Goal: Information Seeking & Learning: Learn about a topic

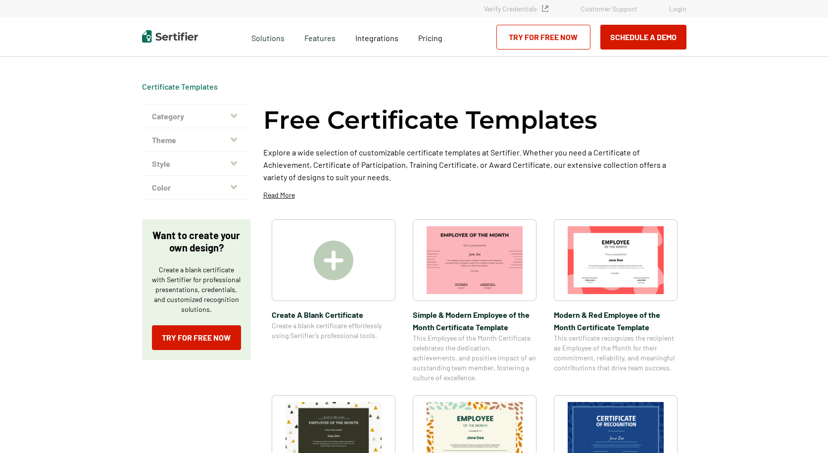
click at [331, 252] on img at bounding box center [334, 261] width 40 height 40
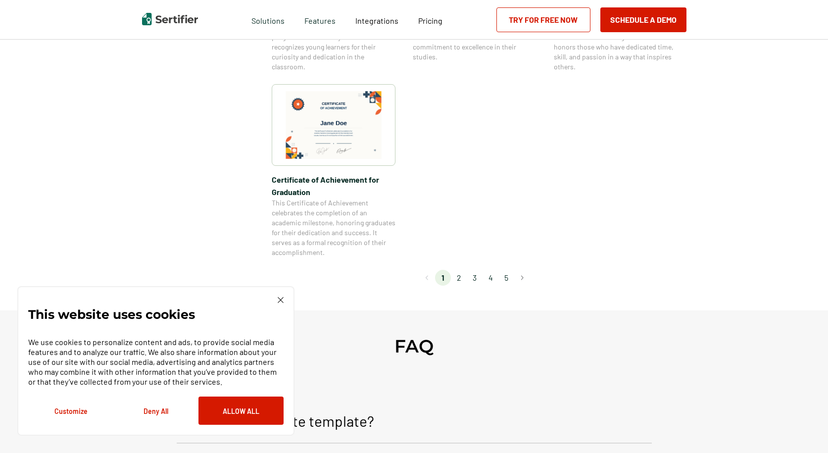
scroll to position [644, 0]
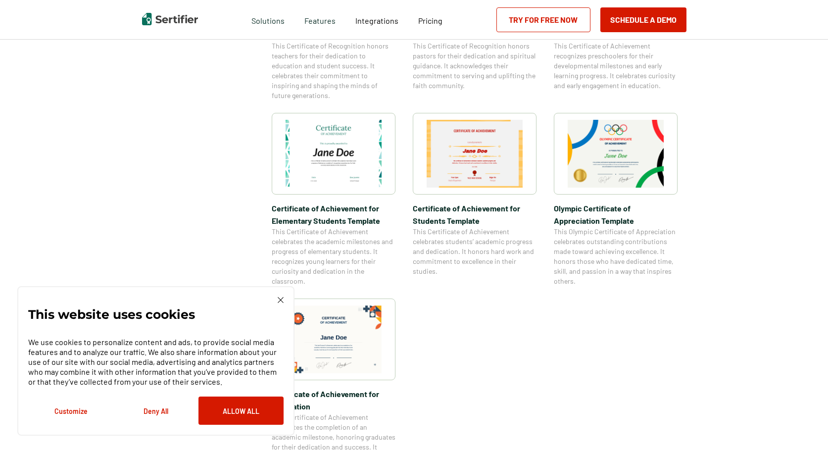
click at [282, 302] on img at bounding box center [281, 300] width 6 height 6
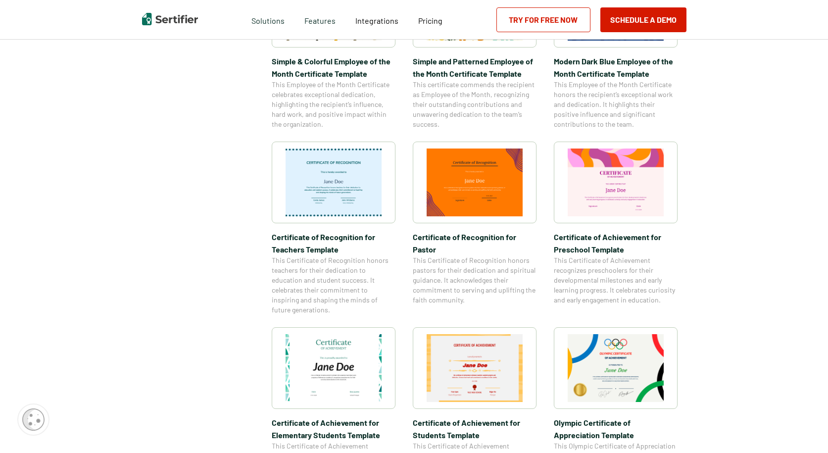
scroll to position [0, 0]
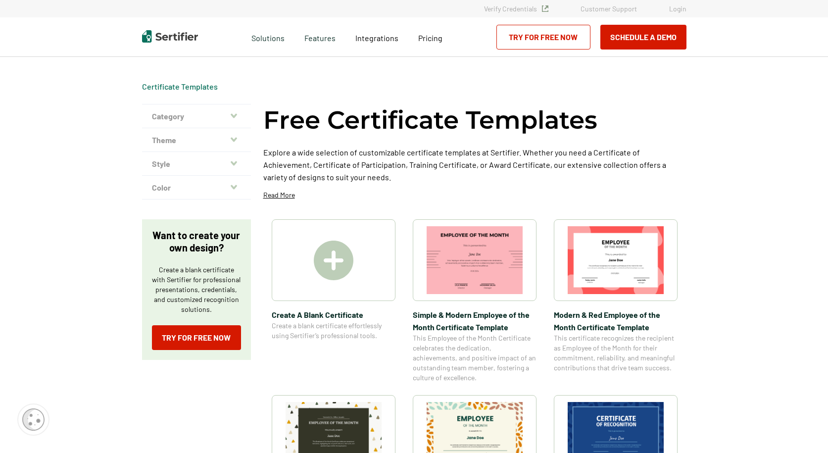
click at [433, 44] on div "Pricing" at bounding box center [431, 37] width 44 height 40
click at [429, 38] on span "Pricing" at bounding box center [430, 37] width 24 height 9
